Goal: Check status: Check status

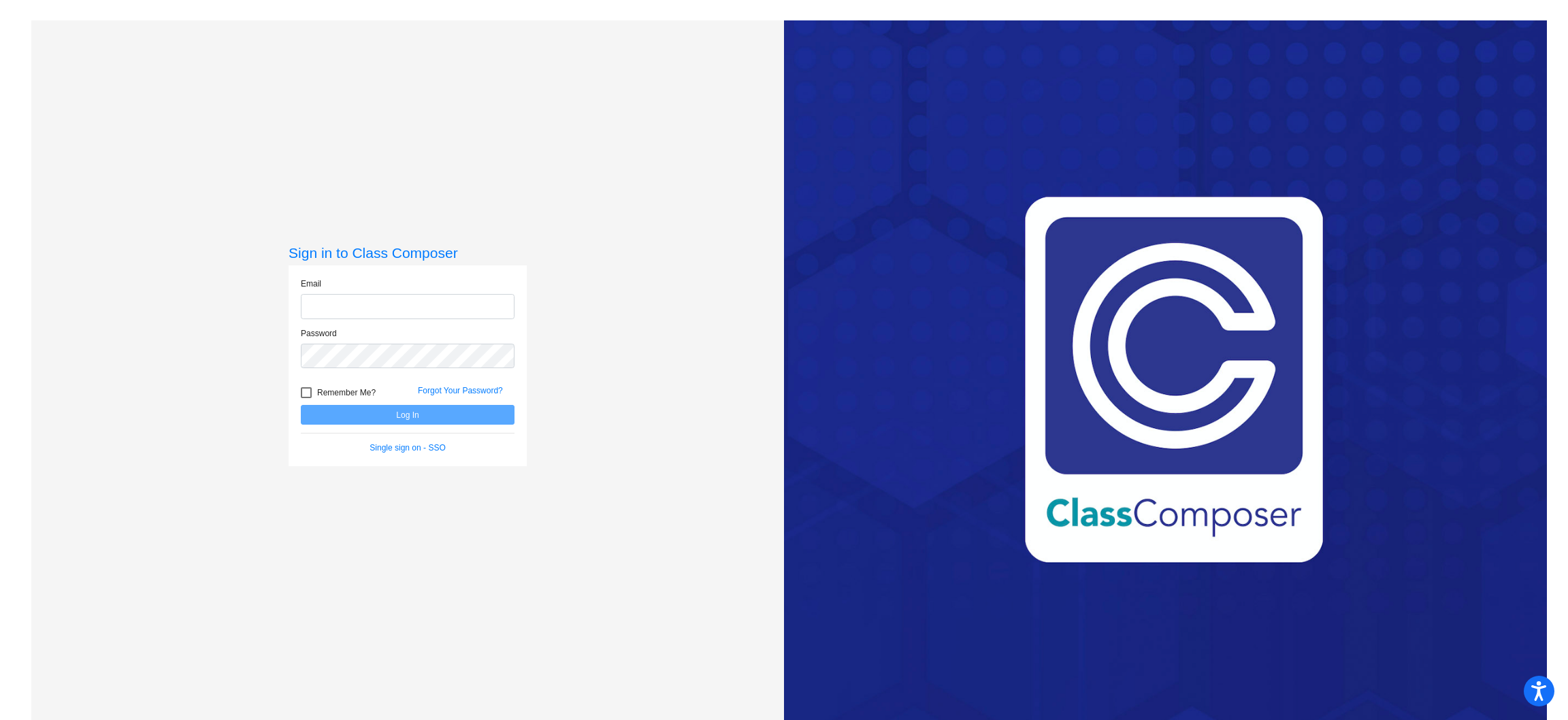
type input "[EMAIL_ADDRESS][DOMAIN_NAME]"
click at [414, 415] on button "Log In" at bounding box center [407, 415] width 213 height 20
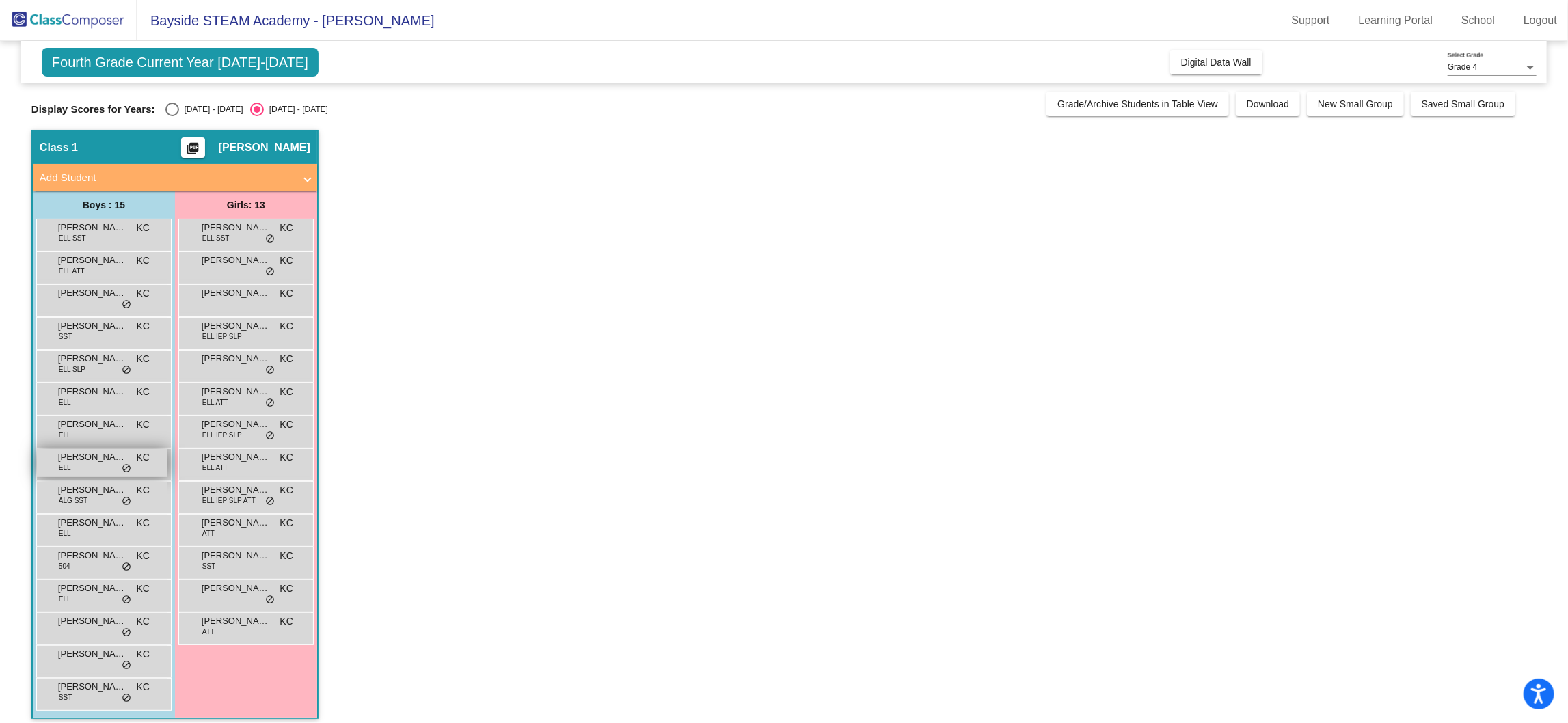
click at [88, 453] on span "[PERSON_NAME]" at bounding box center [92, 457] width 68 height 14
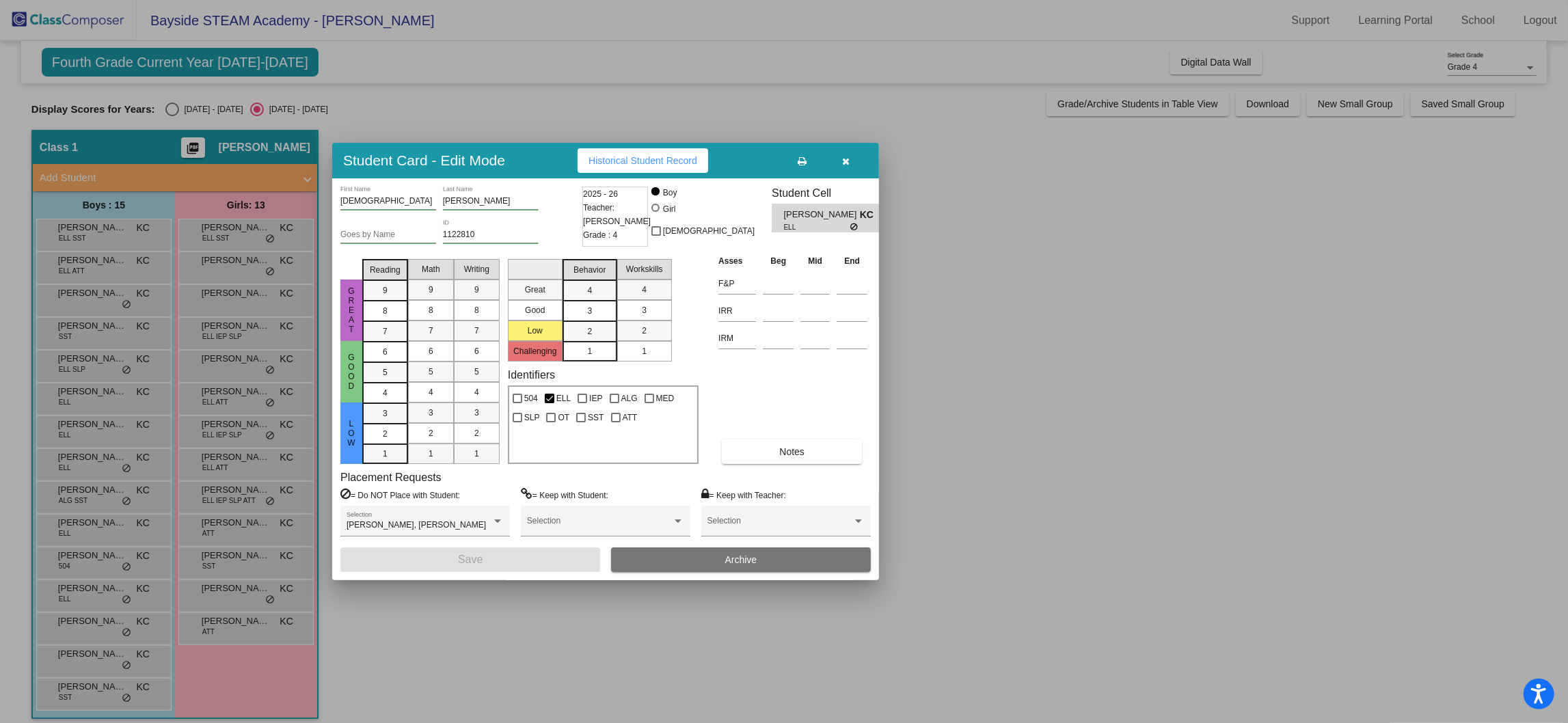
click at [852, 154] on button "button" at bounding box center [846, 160] width 44 height 25
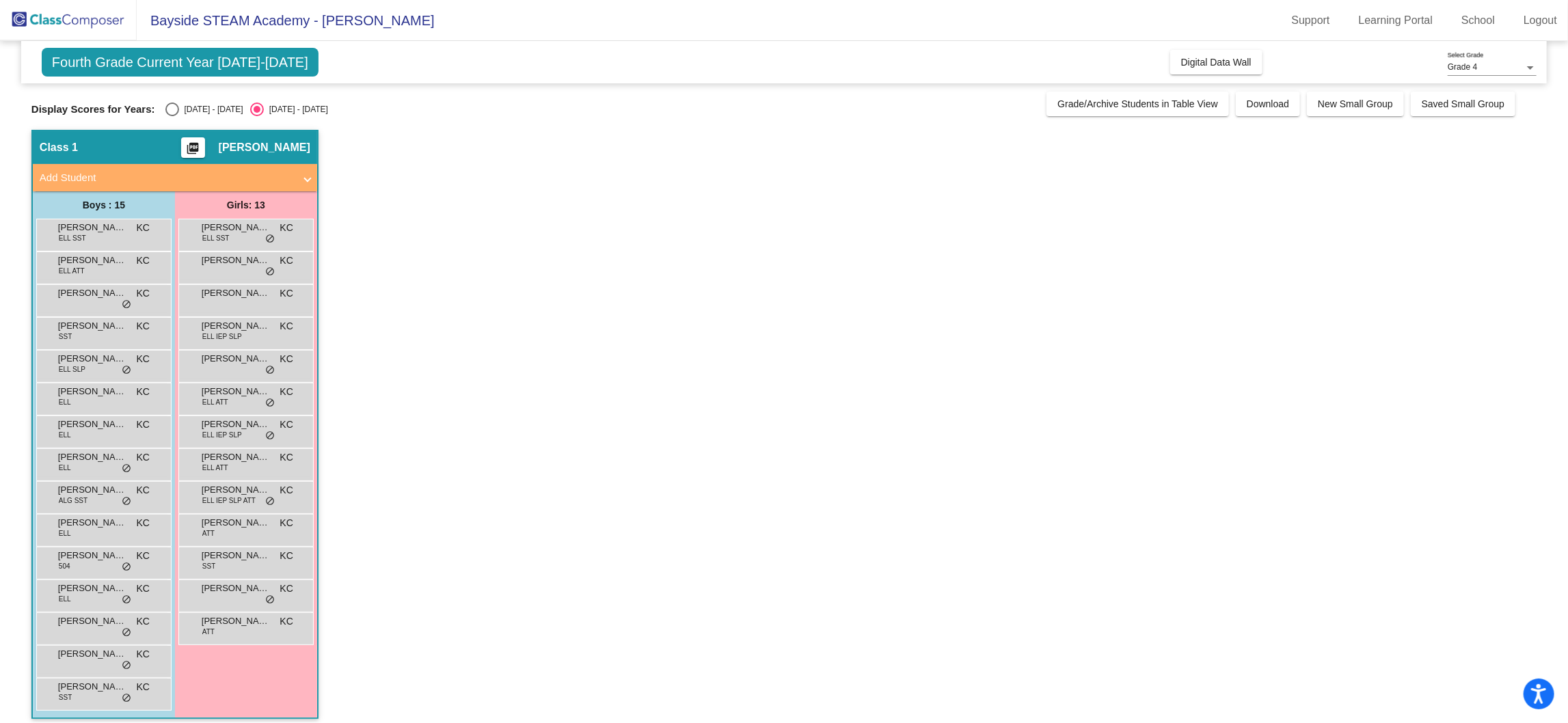
click at [173, 106] on div "Select an option" at bounding box center [172, 109] width 14 height 14
click at [172, 116] on input "[DATE] - [DATE]" at bounding box center [171, 116] width 1 height 1
radio input "true"
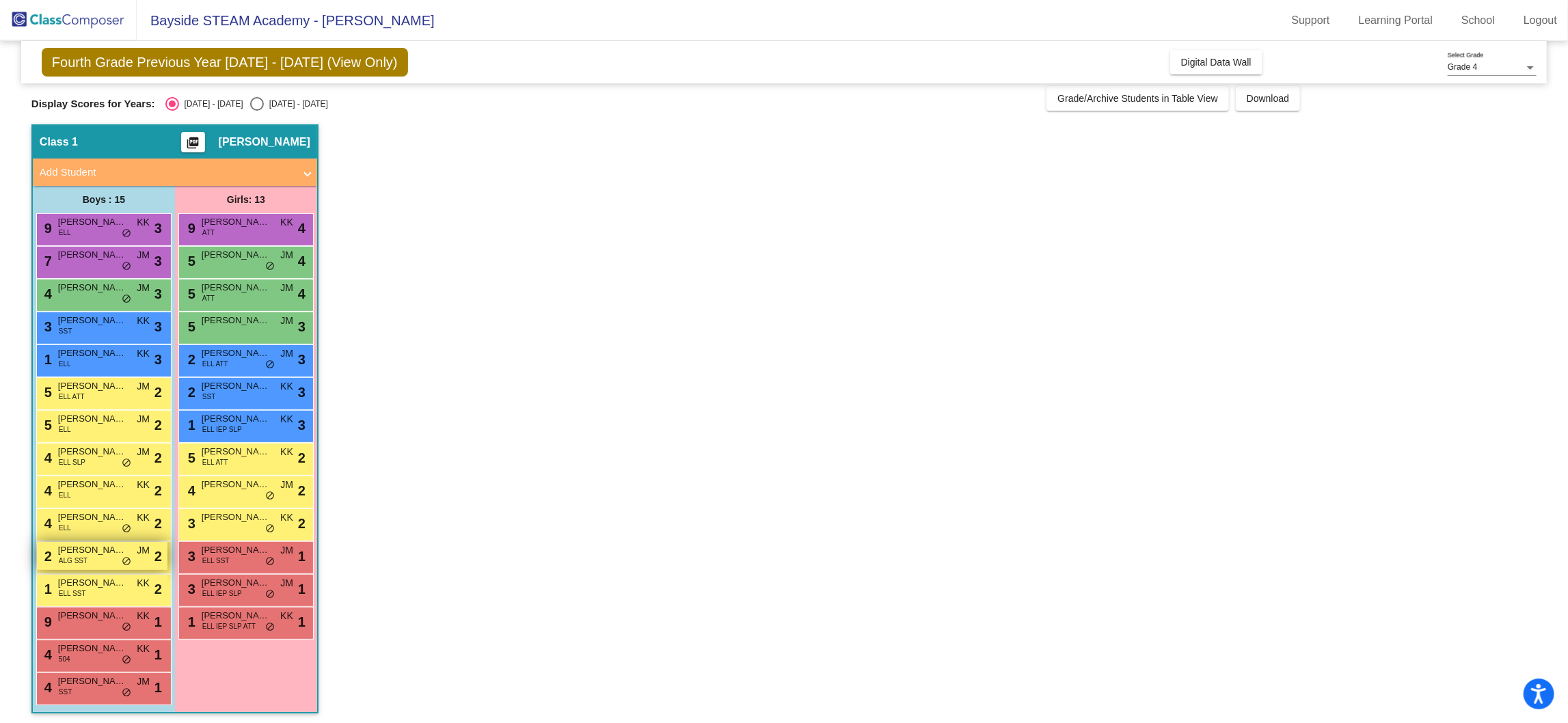
scroll to position [7, 0]
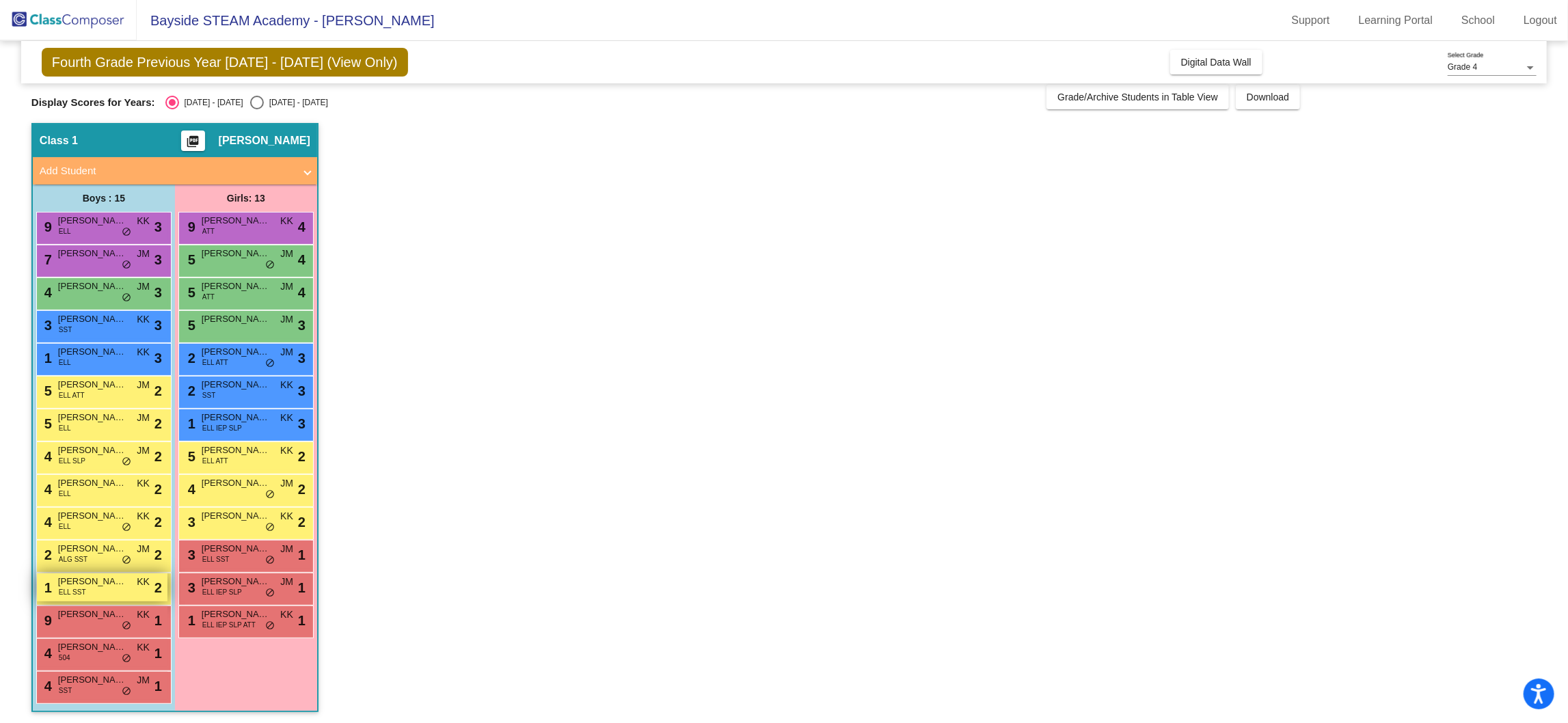
click at [108, 585] on span "[PERSON_NAME]" at bounding box center [92, 582] width 68 height 14
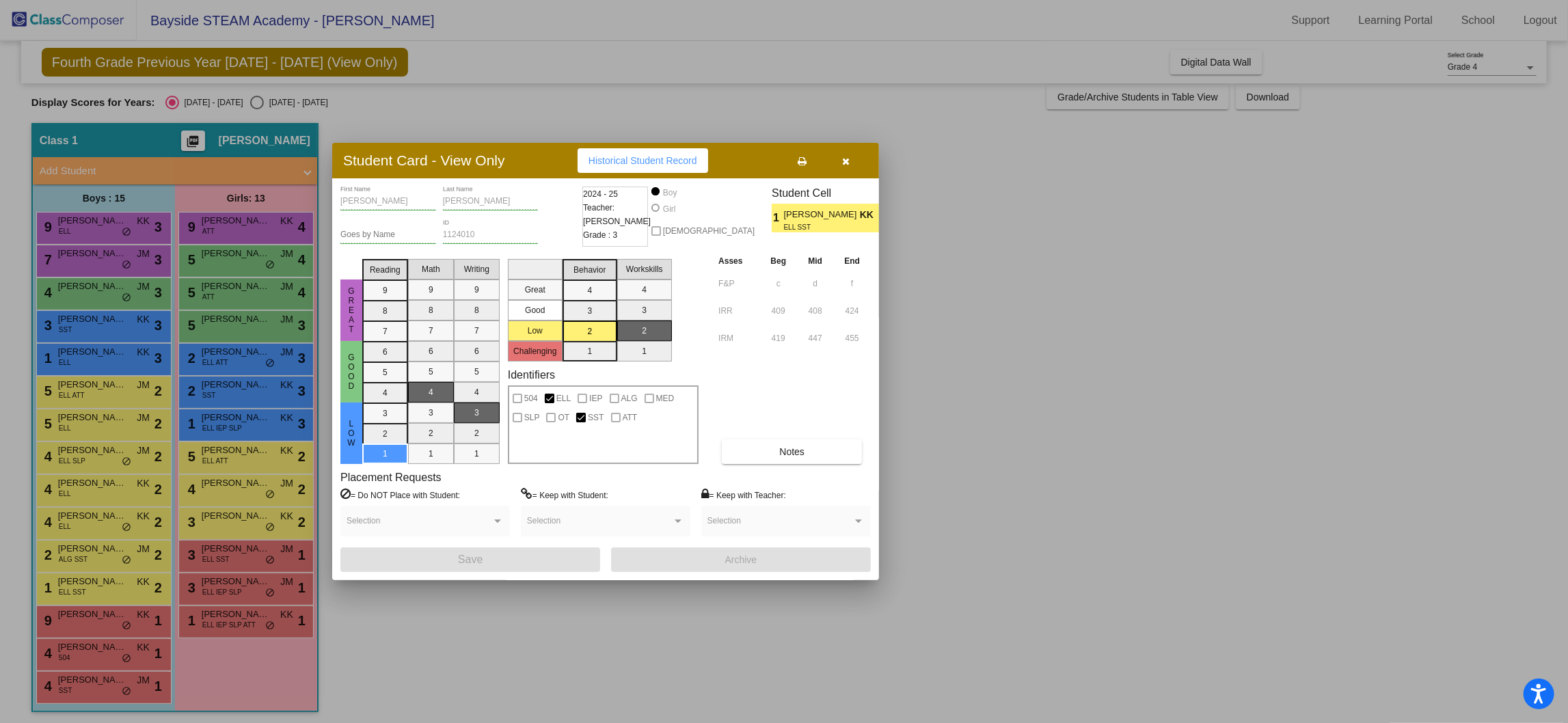
click at [847, 158] on icon "button" at bounding box center [846, 161] width 8 height 9
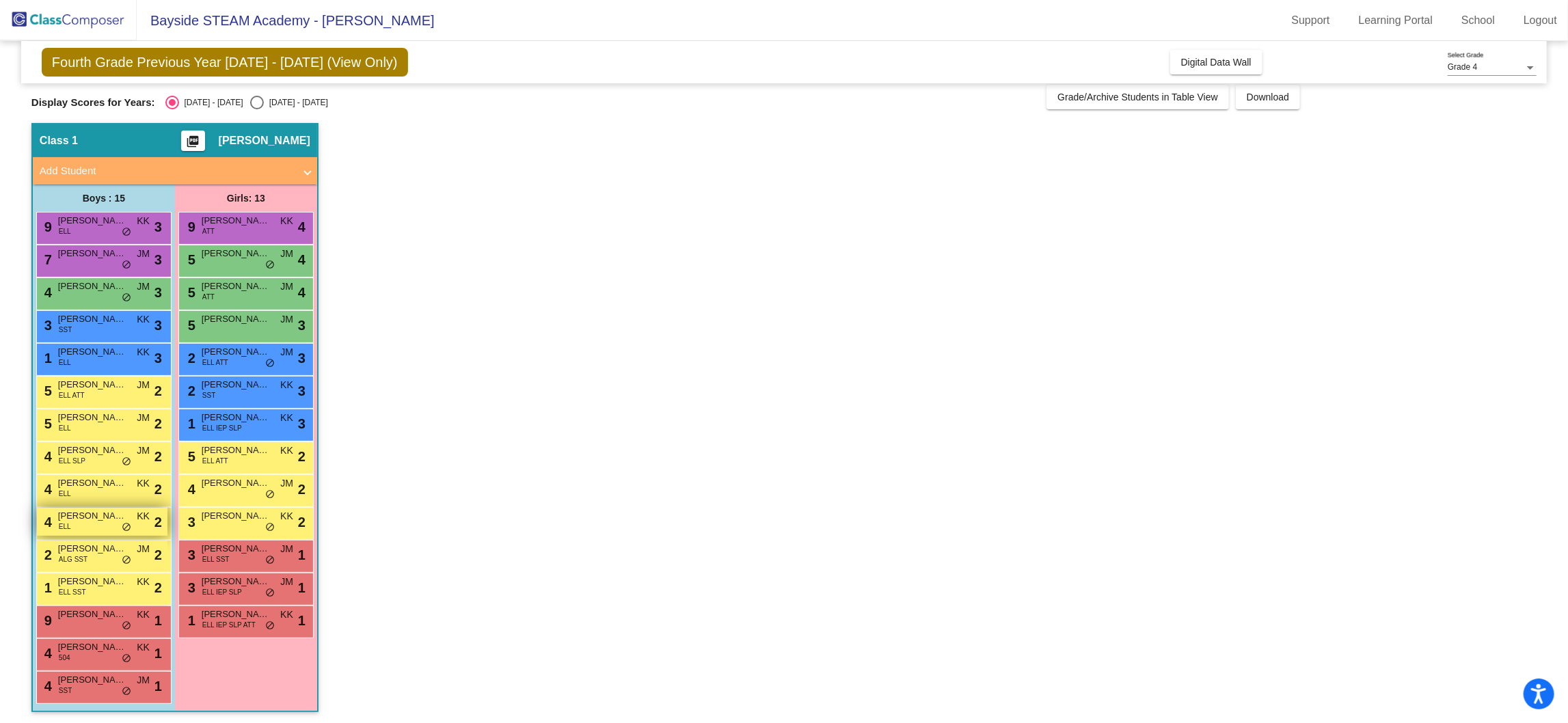
click at [104, 520] on span "[PERSON_NAME]" at bounding box center [92, 516] width 68 height 14
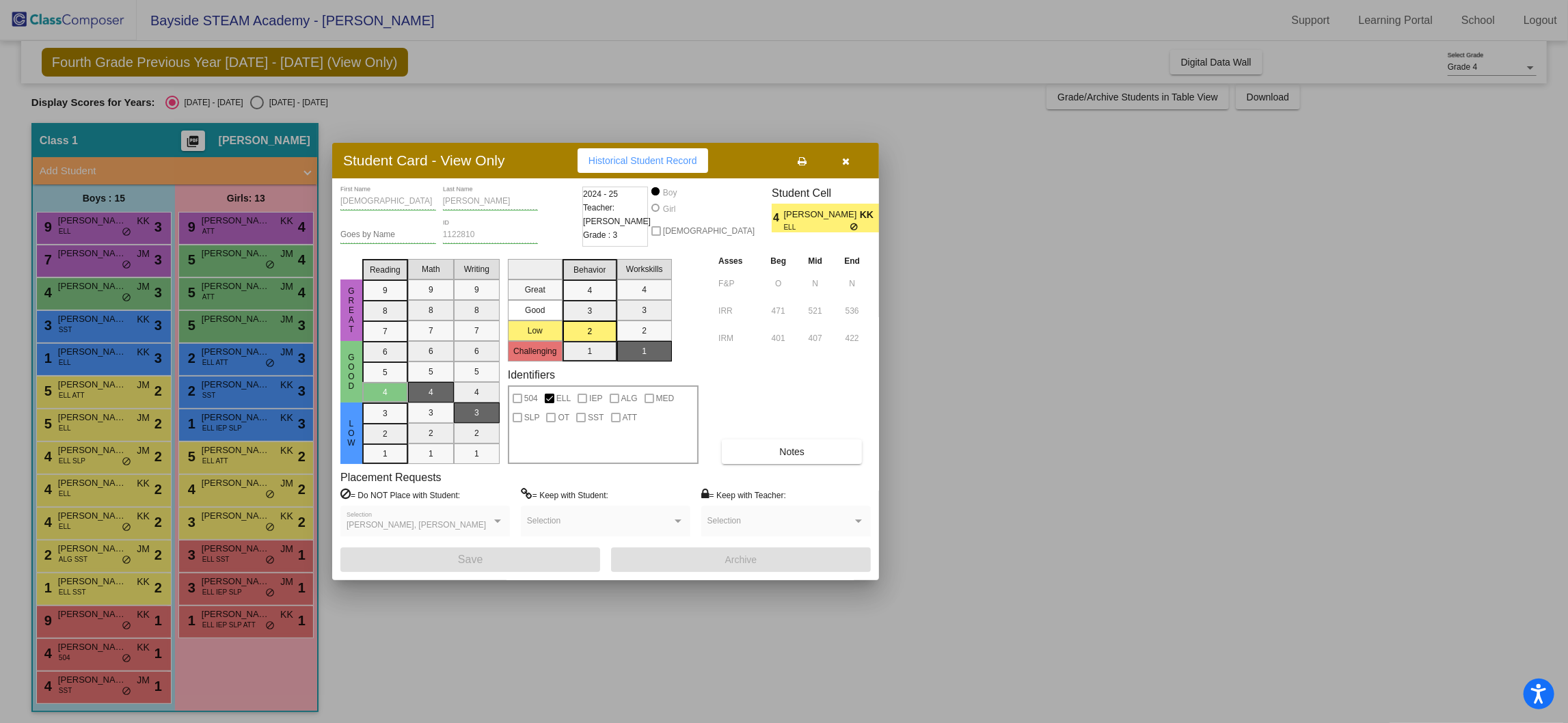
click at [849, 158] on icon "button" at bounding box center [846, 161] width 8 height 9
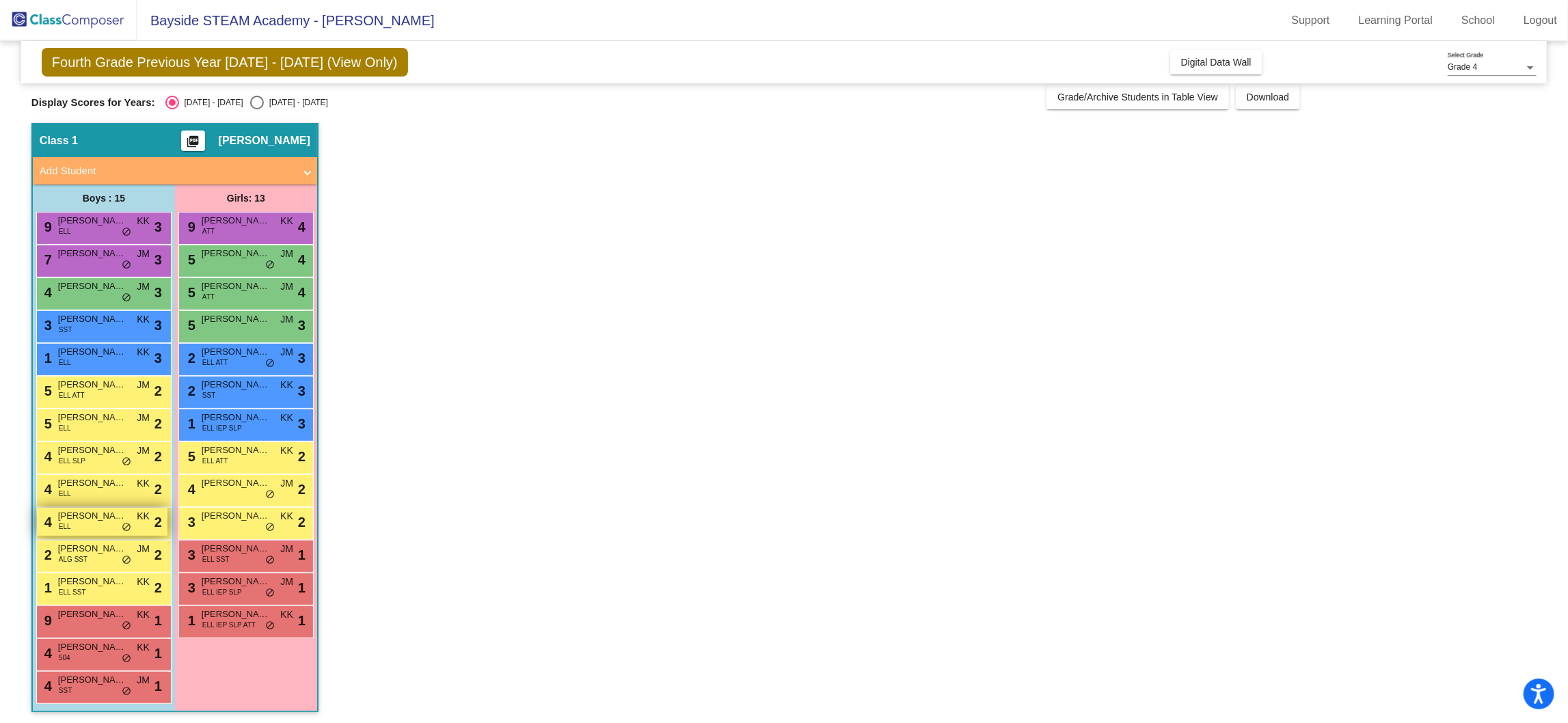
click at [87, 516] on span "[PERSON_NAME]" at bounding box center [92, 516] width 68 height 14
